Goal: Understand process/instructions: Learn how to perform a task or action

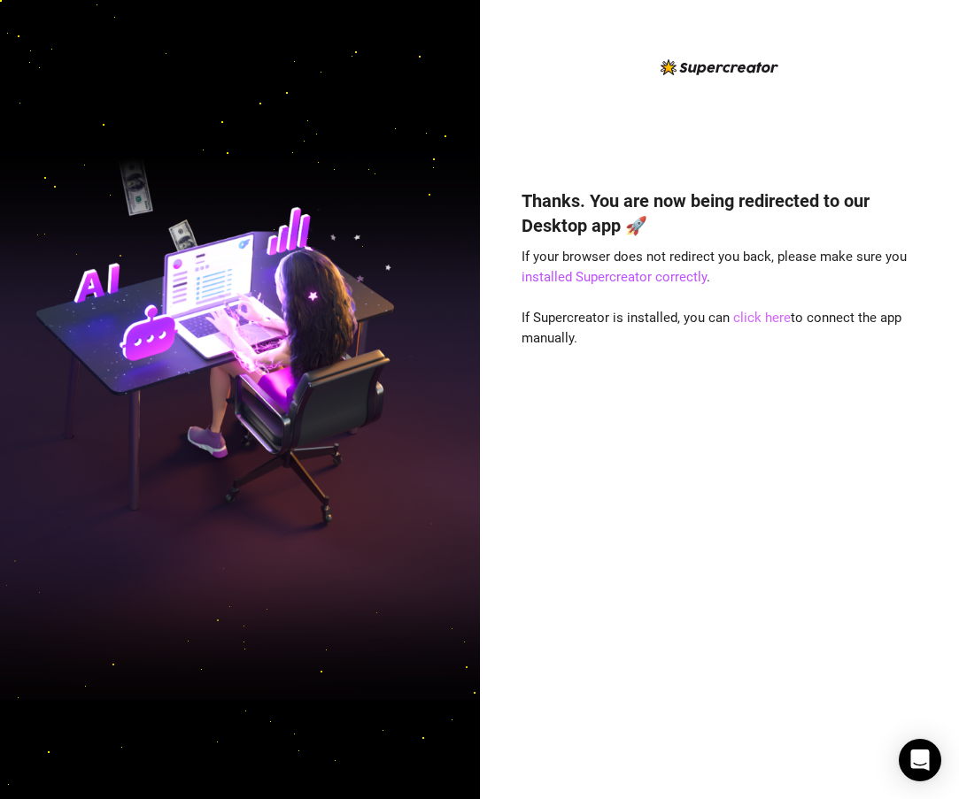
click at [741, 318] on link "click here" at bounding box center [762, 318] width 58 height 16
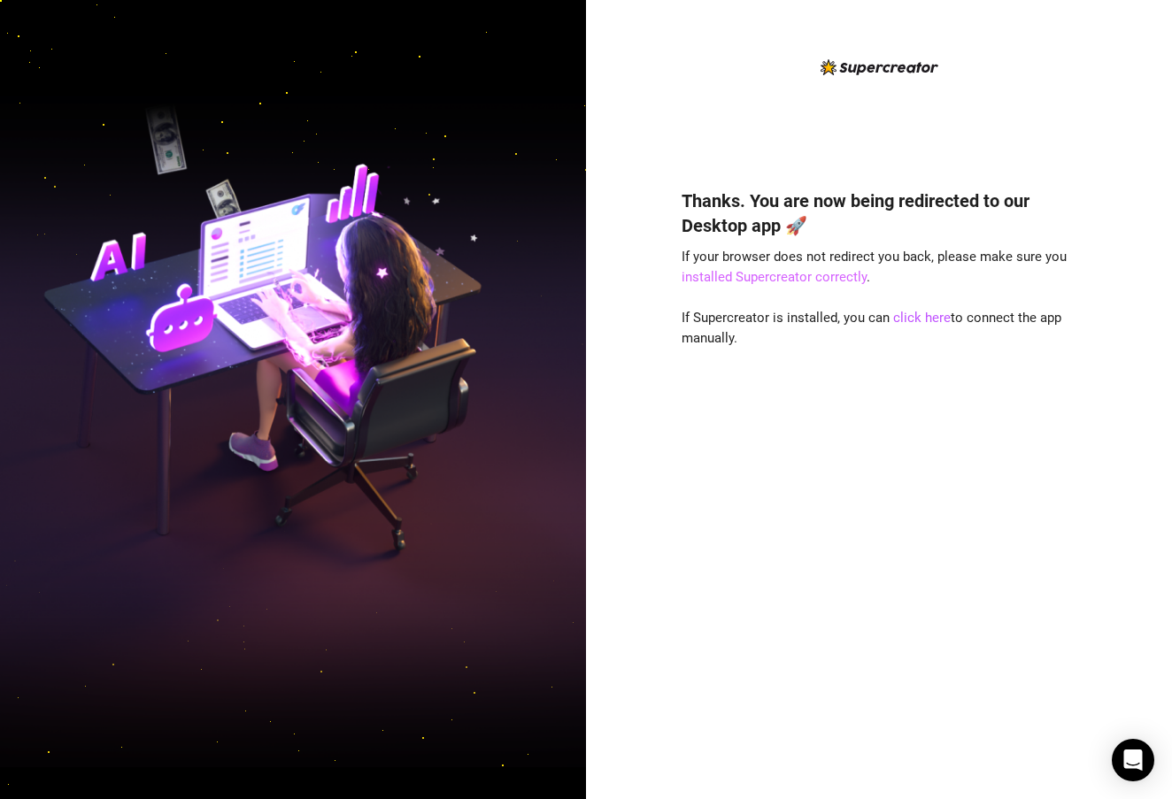
click at [829, 277] on link "installed Supercreator correctly" at bounding box center [774, 277] width 185 height 16
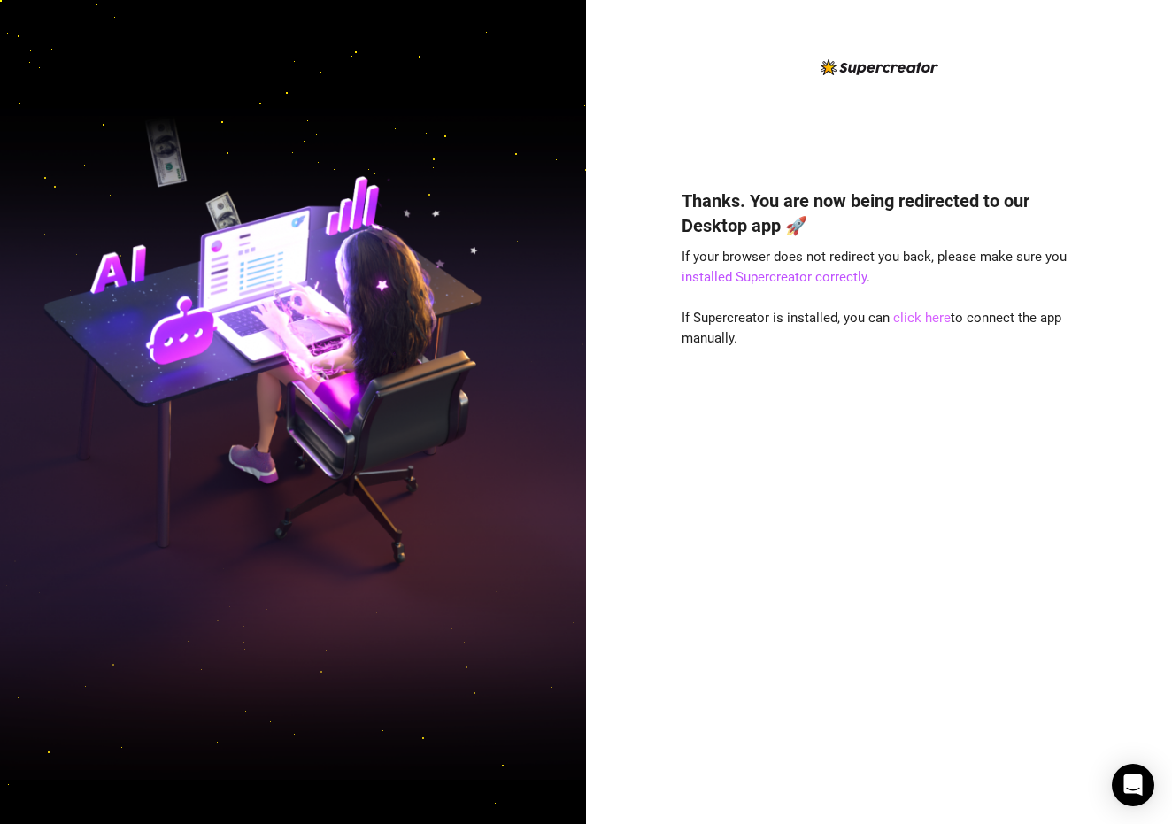
click at [911, 317] on link "click here" at bounding box center [922, 318] width 58 height 16
drag, startPoint x: 774, startPoint y: 263, endPoint x: 951, endPoint y: 257, distance: 177.2
click at [951, 258] on span "If your browser does not redirect you back, please make sure you installed Supe…" at bounding box center [874, 267] width 385 height 37
click at [951, 257] on span "If your browser does not redirect you back, please make sure you installed Supe…" at bounding box center [874, 267] width 385 height 37
click at [910, 312] on link "click here" at bounding box center [922, 318] width 58 height 16
